Goal: Complete application form

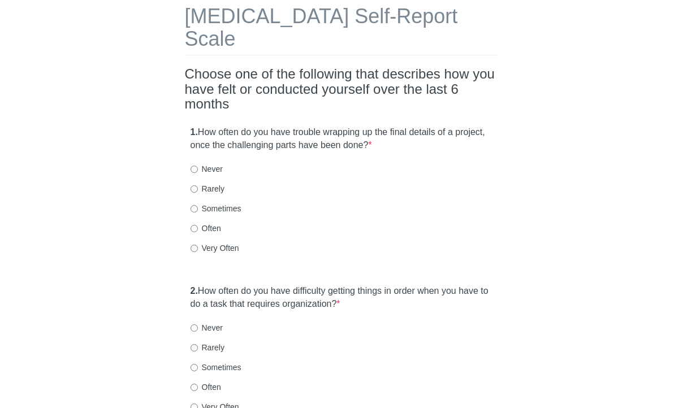
scroll to position [58, 0]
click at [192, 244] on input "Very Often" at bounding box center [194, 247] width 7 height 7
radio input "true"
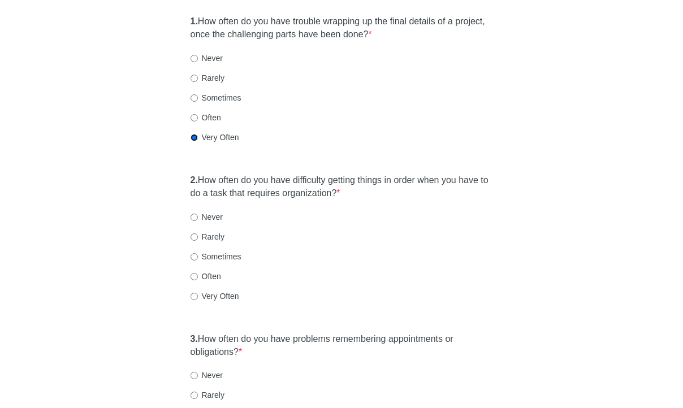
scroll to position [169, 0]
click at [197, 273] on input "Often" at bounding box center [194, 276] width 7 height 7
radio input "true"
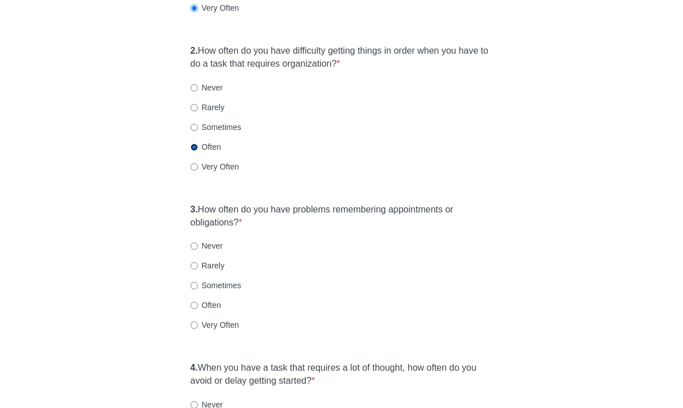
scroll to position [299, 0]
click at [192, 163] on input "Very Often" at bounding box center [194, 166] width 7 height 7
radio input "true"
click at [199, 299] on label "Often" at bounding box center [206, 304] width 31 height 11
click at [198, 302] on input "Often" at bounding box center [194, 305] width 7 height 7
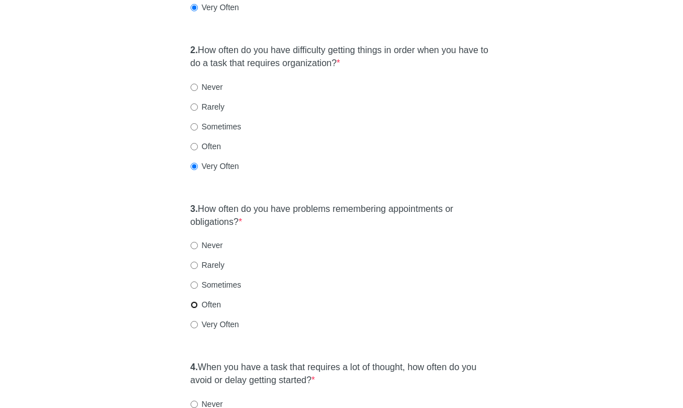
radio input "true"
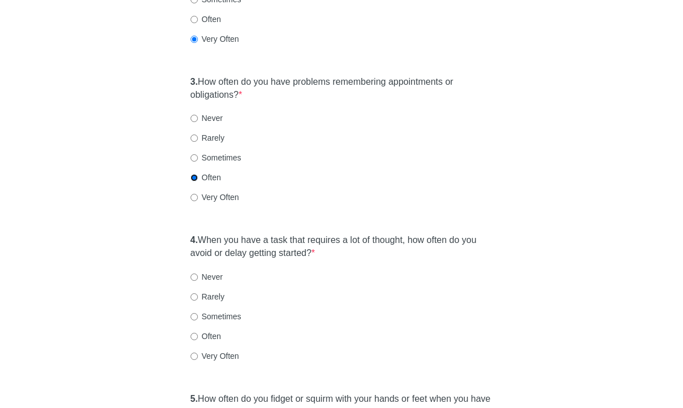
scroll to position [435, 0]
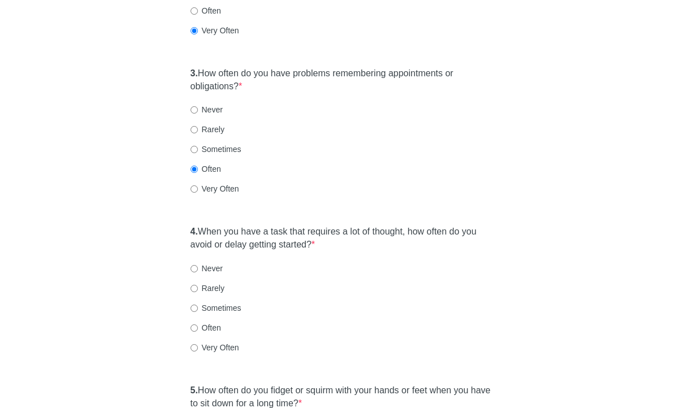
click at [223, 322] on div "Often" at bounding box center [342, 327] width 303 height 11
click at [207, 322] on label "Often" at bounding box center [206, 327] width 31 height 11
click at [198, 325] on input "Often" at bounding box center [194, 328] width 7 height 7
radio input "true"
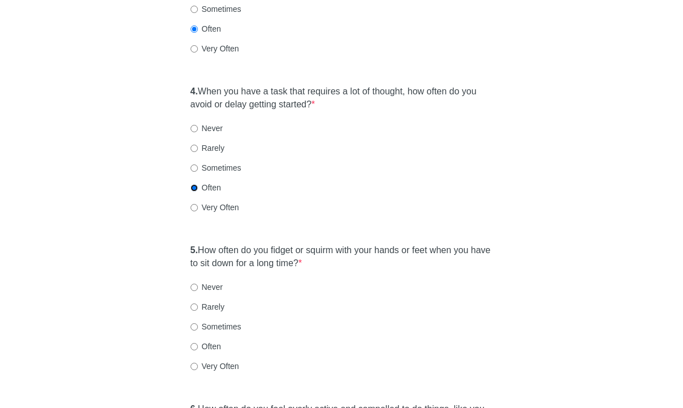
scroll to position [631, 0]
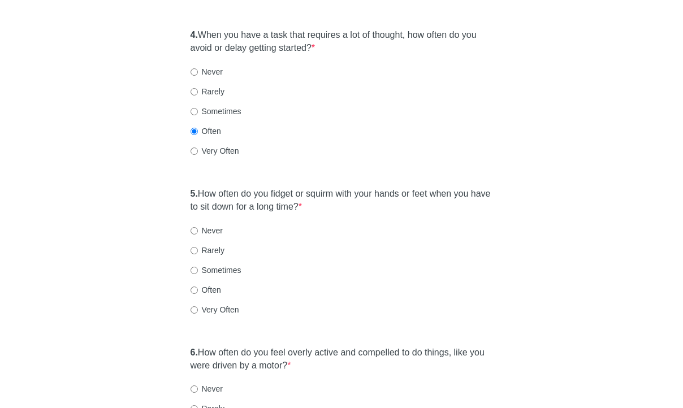
click at [211, 304] on label "Very Often" at bounding box center [215, 309] width 49 height 11
click at [198, 307] on input "Very Often" at bounding box center [194, 310] width 7 height 7
radio input "true"
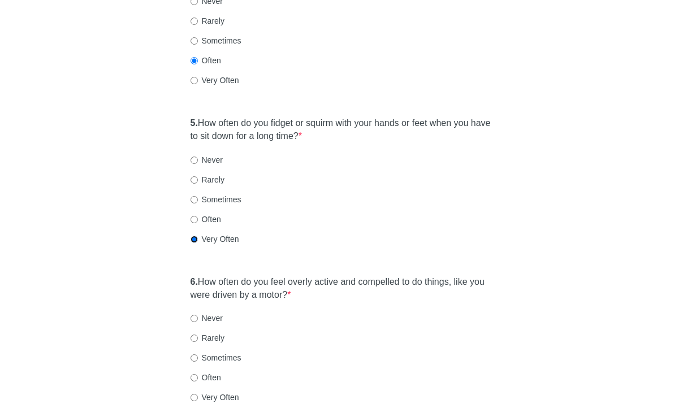
scroll to position [703, 0]
click at [215, 371] on label "Often" at bounding box center [206, 376] width 31 height 11
click at [198, 373] on input "Often" at bounding box center [194, 376] width 7 height 7
radio input "true"
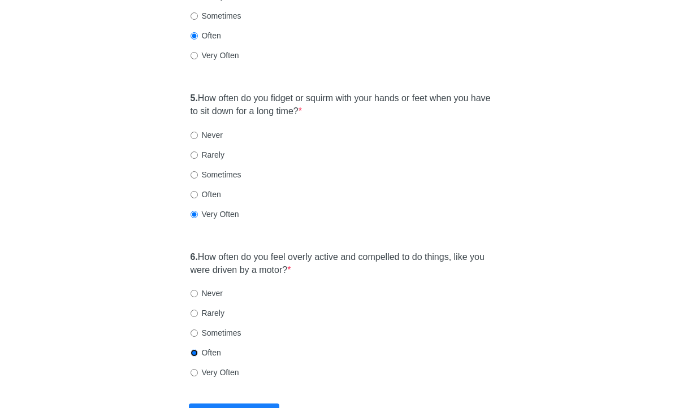
scroll to position [795, 0]
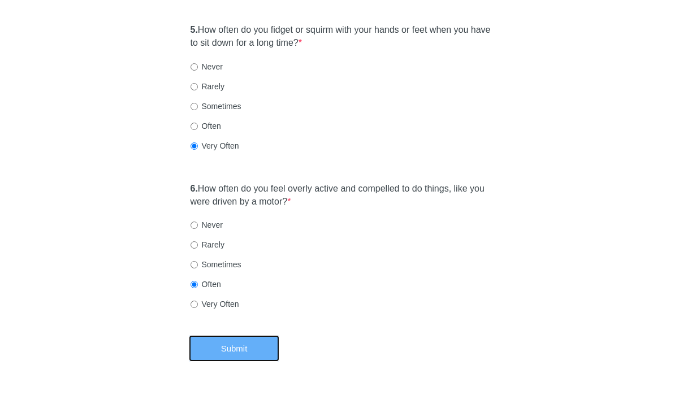
click at [261, 336] on button "Submit" at bounding box center [234, 349] width 91 height 27
